Goal: Task Accomplishment & Management: Use online tool/utility

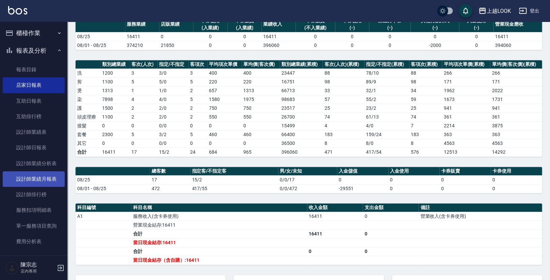
scroll to position [4, 0]
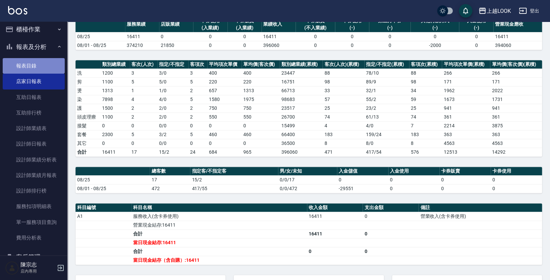
click at [40, 66] on link "報表目錄" at bounding box center [34, 66] width 62 height 16
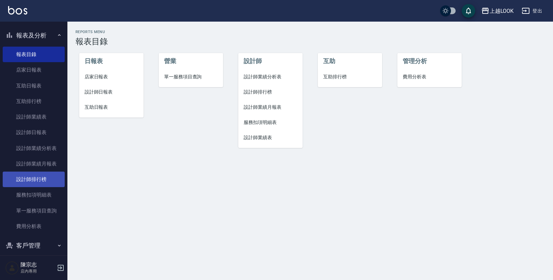
scroll to position [68, 0]
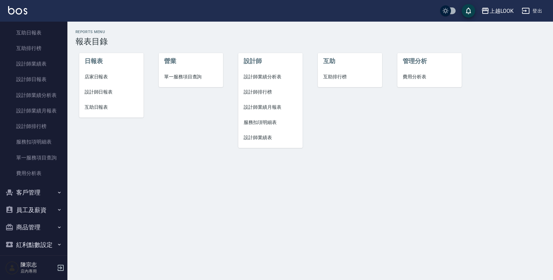
click at [36, 189] on button "客戶管理" at bounding box center [34, 192] width 62 height 18
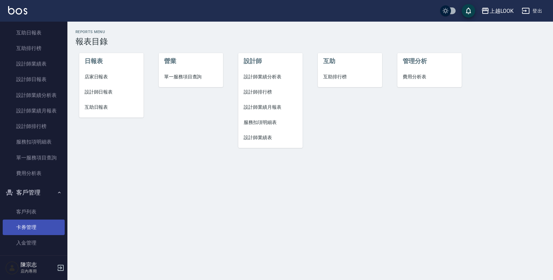
scroll to position [109, 0]
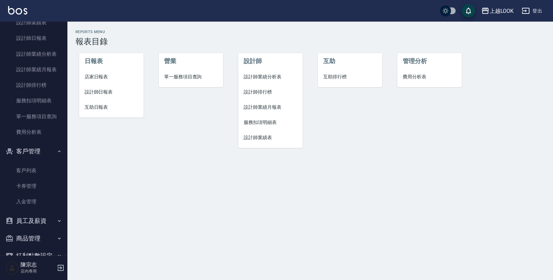
click at [35, 215] on button "員工及薪資" at bounding box center [34, 221] width 62 height 18
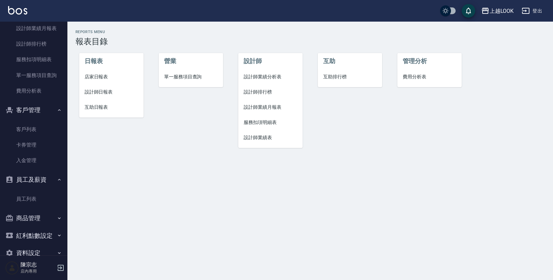
scroll to position [159, 0]
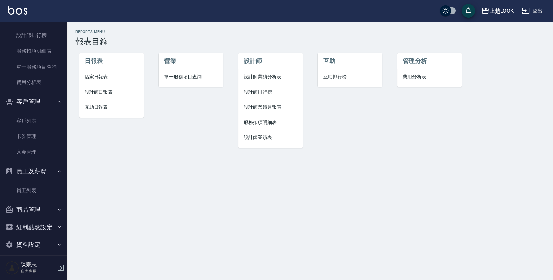
click at [42, 235] on button "資料設定" at bounding box center [34, 244] width 62 height 18
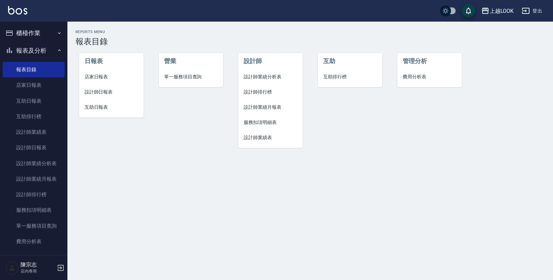
click at [31, 33] on button "櫃檯作業" at bounding box center [34, 33] width 62 height 18
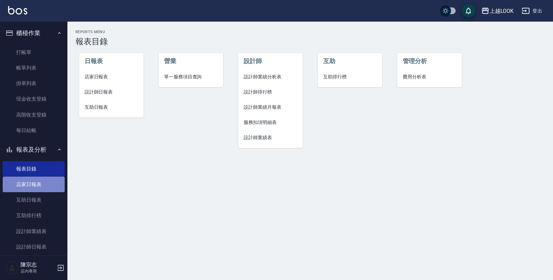
click at [36, 181] on link "店家日報表" at bounding box center [34, 184] width 62 height 16
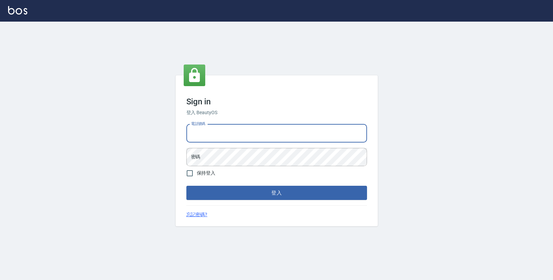
type input "0423178168"
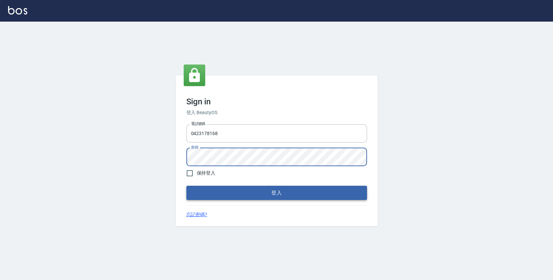
click at [274, 189] on button "登入" at bounding box center [277, 193] width 181 height 14
